Goal: Task Accomplishment & Management: Manage account settings

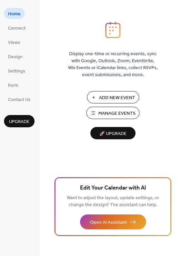
click at [110, 114] on span "Manage Events" at bounding box center [116, 113] width 37 height 7
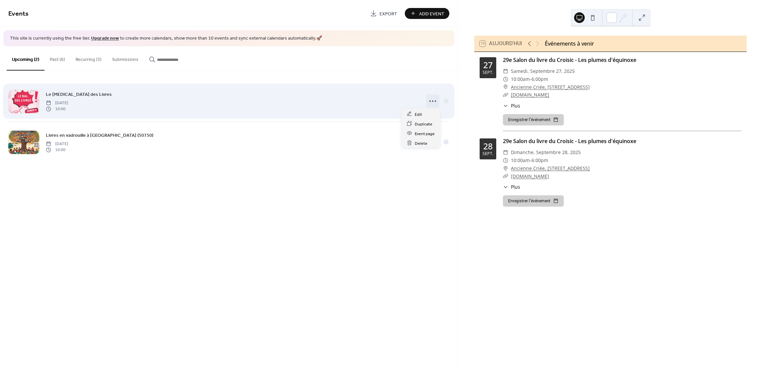
click at [432, 99] on icon at bounding box center [432, 101] width 11 height 11
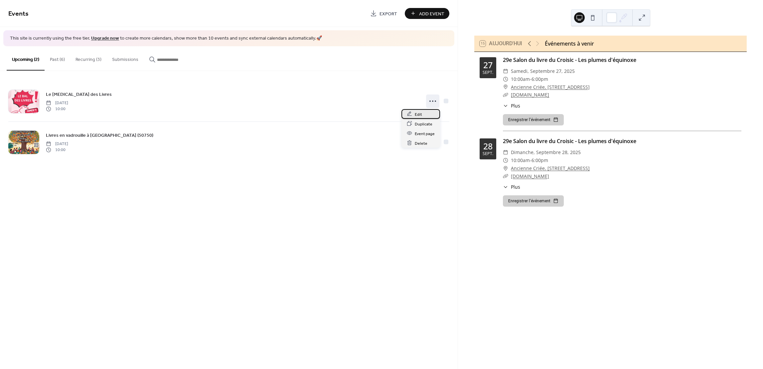
click at [420, 114] on span "Edit" at bounding box center [418, 114] width 7 height 7
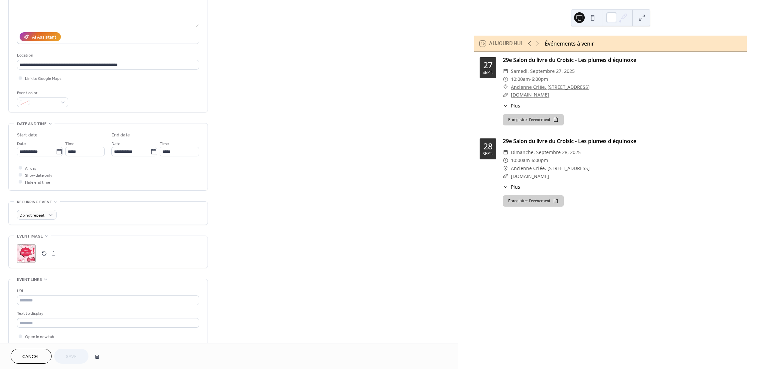
scroll to position [49, 0]
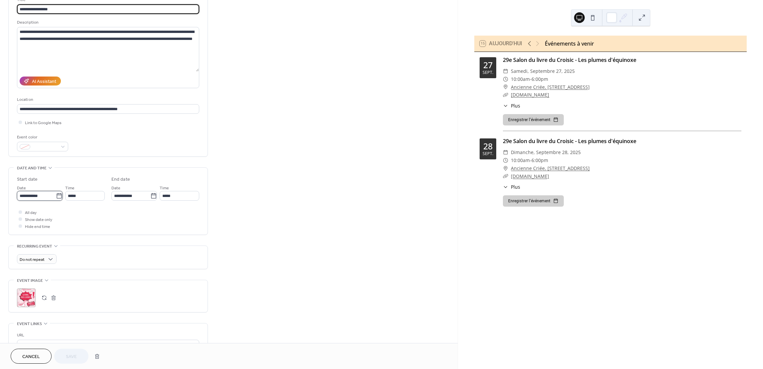
click at [27, 193] on input "**********" at bounding box center [36, 196] width 39 height 10
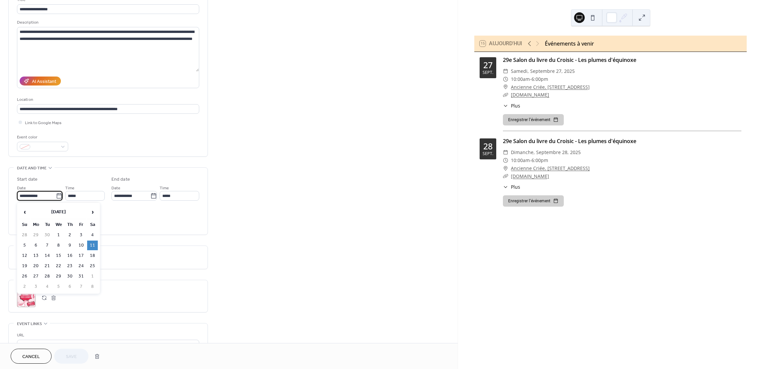
click at [93, 241] on td "11" at bounding box center [92, 245] width 11 height 10
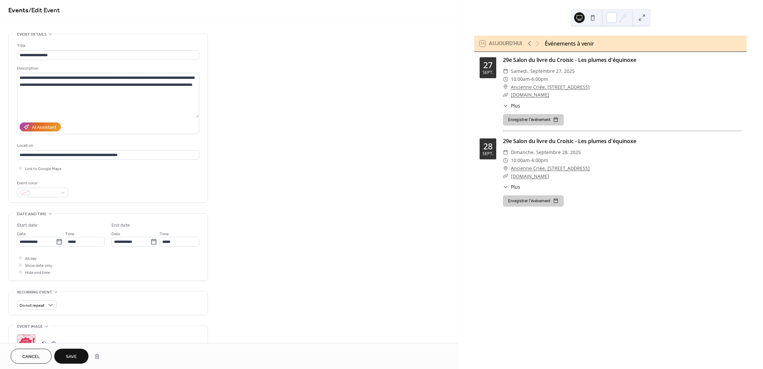
scroll to position [0, 0]
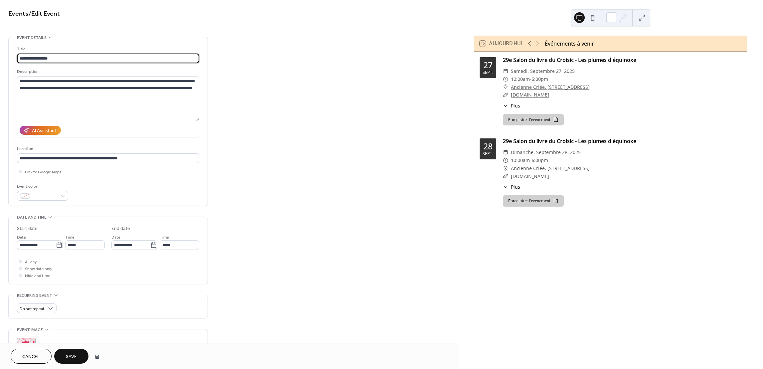
click at [66, 59] on input "**********" at bounding box center [108, 59] width 182 height 10
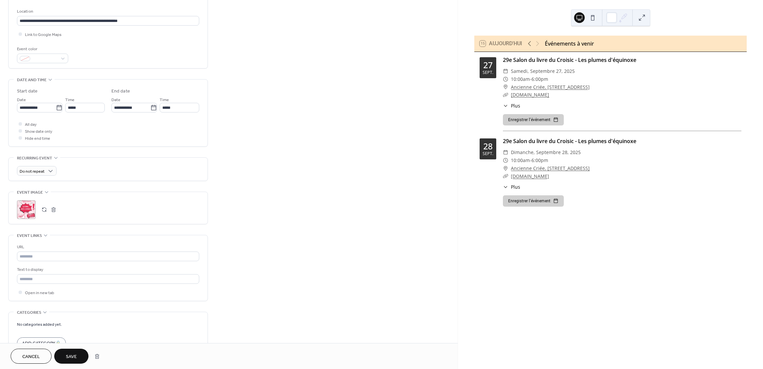
scroll to position [182, 0]
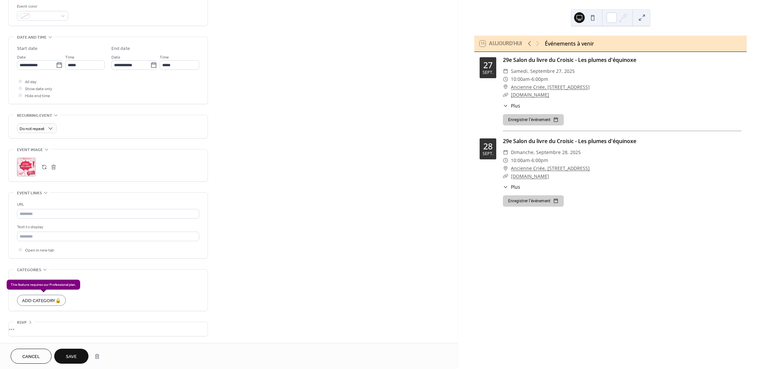
click at [46, 300] on div "Add Category 🔒" at bounding box center [41, 300] width 49 height 11
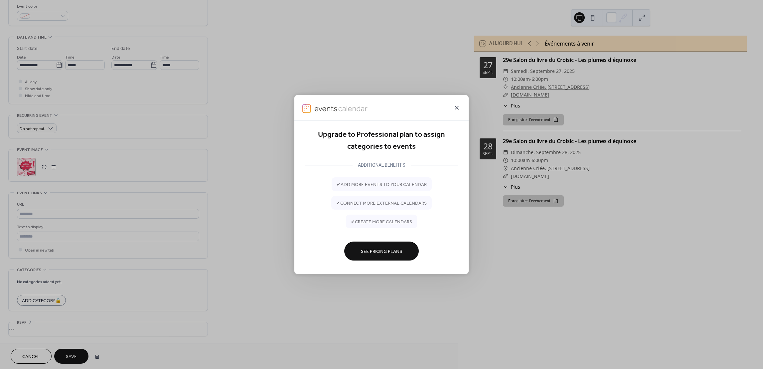
click at [456, 109] on icon at bounding box center [457, 108] width 8 height 8
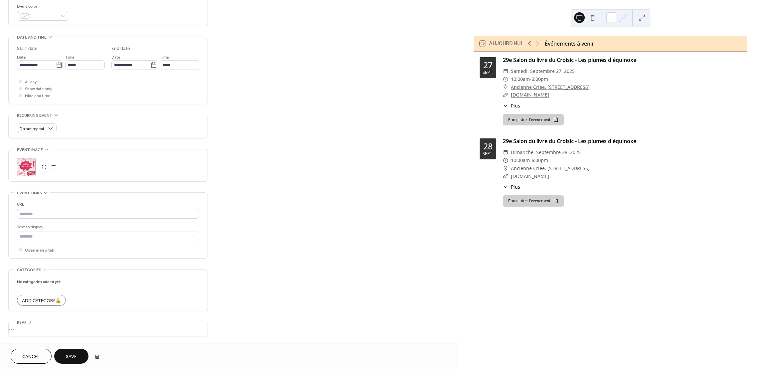
click at [73, 356] on span "Save" at bounding box center [71, 356] width 11 height 7
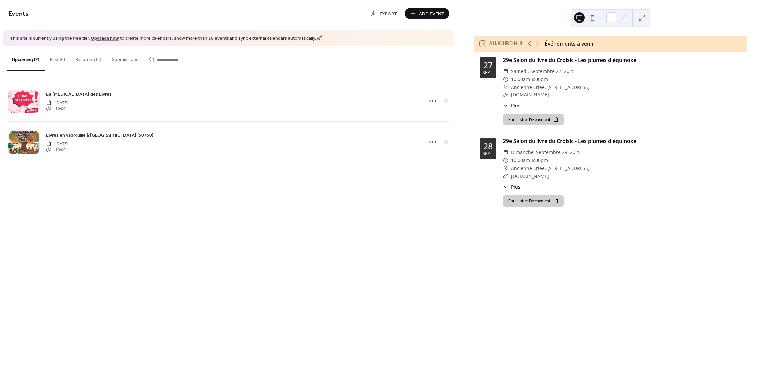
click at [55, 58] on button "Past (6)" at bounding box center [58, 58] width 26 height 24
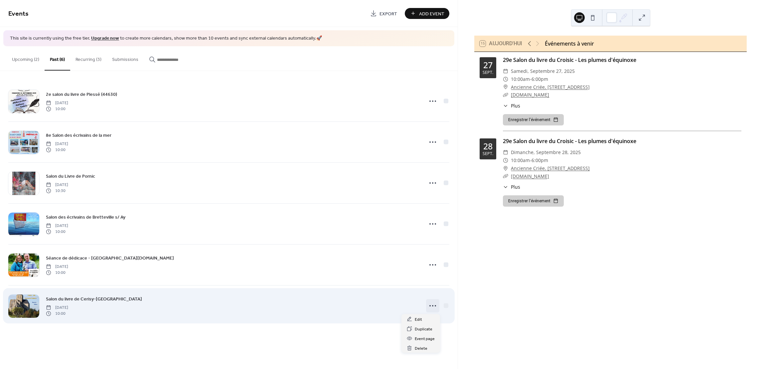
click at [430, 304] on icon at bounding box center [432, 305] width 11 height 11
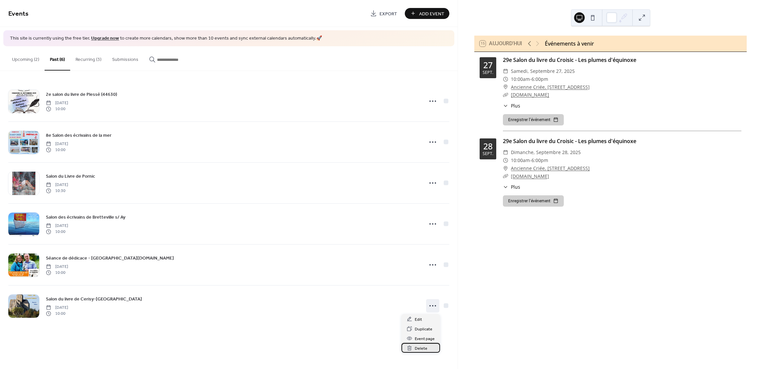
click at [424, 347] on span "Delete" at bounding box center [421, 348] width 13 height 7
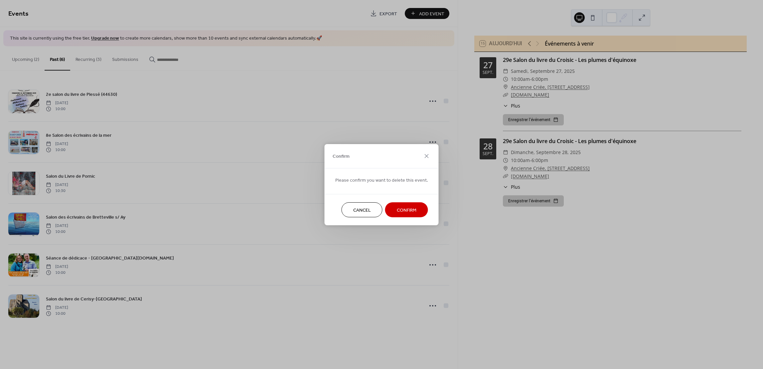
click at [402, 208] on span "Confirm" at bounding box center [407, 209] width 20 height 7
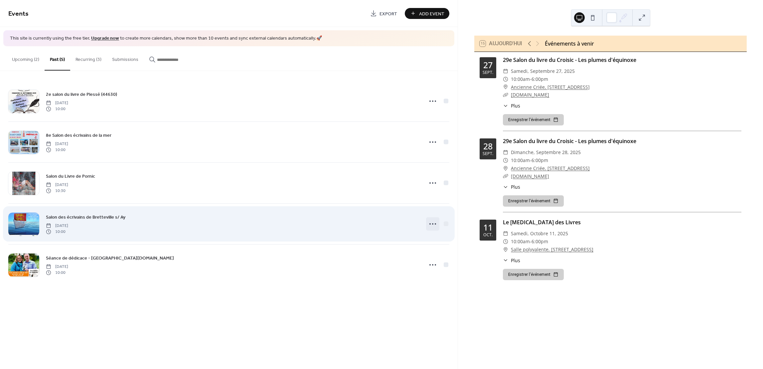
click at [427, 222] on div at bounding box center [432, 223] width 13 height 13
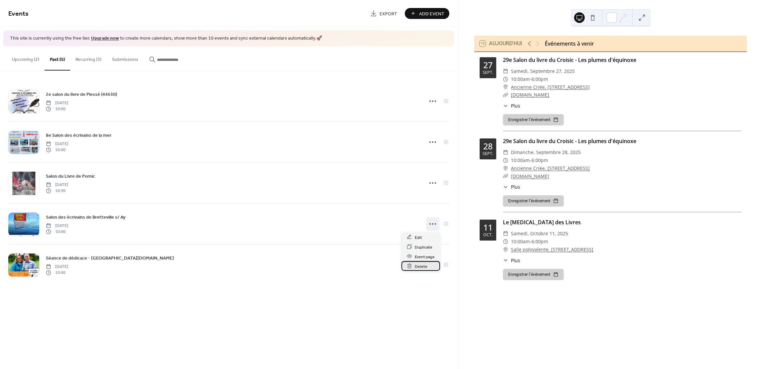
click at [423, 265] on span "Delete" at bounding box center [421, 266] width 13 height 7
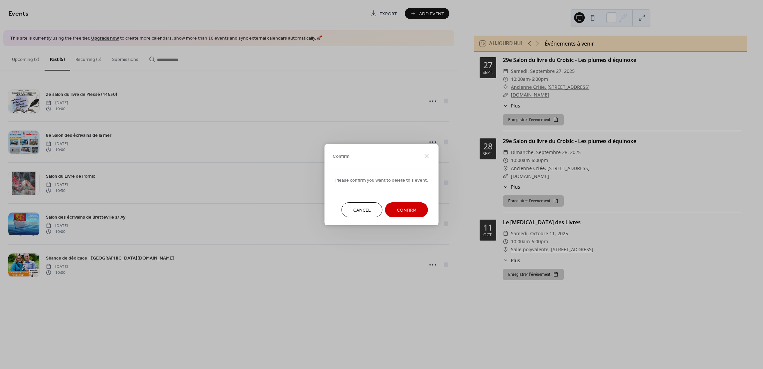
click at [416, 210] on button "Confirm" at bounding box center [406, 209] width 43 height 15
